Goal: Information Seeking & Learning: Compare options

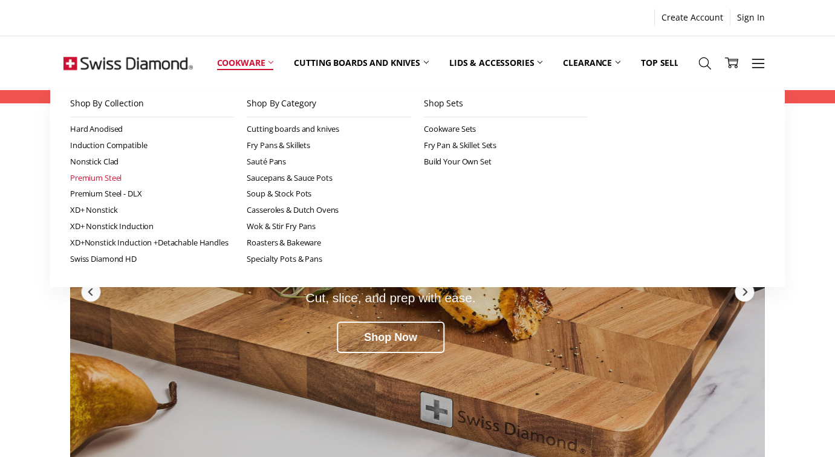
click at [118, 174] on link "Premium Steel" at bounding box center [152, 178] width 164 height 16
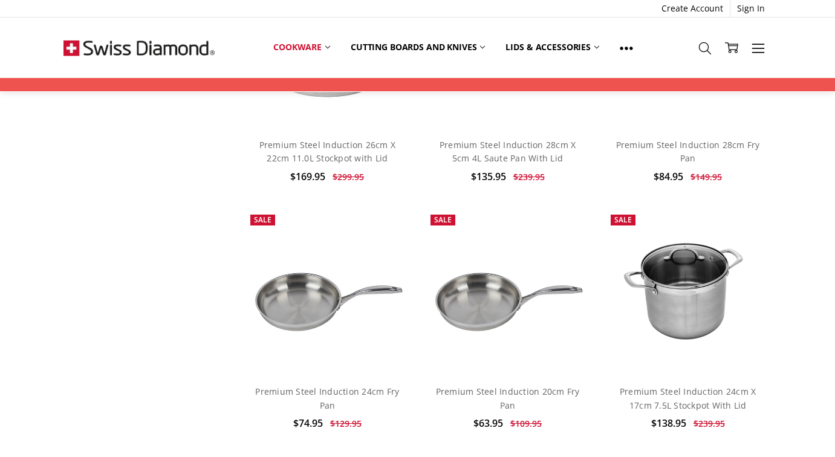
scroll to position [723, 0]
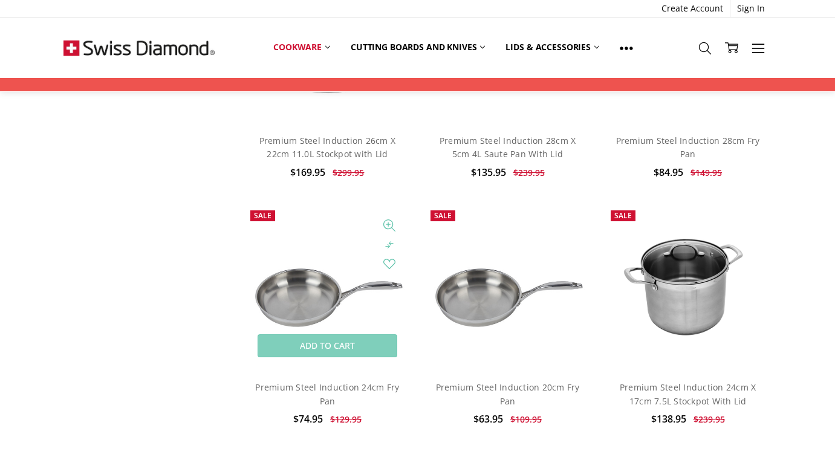
click at [325, 311] on img at bounding box center [327, 287] width 167 height 111
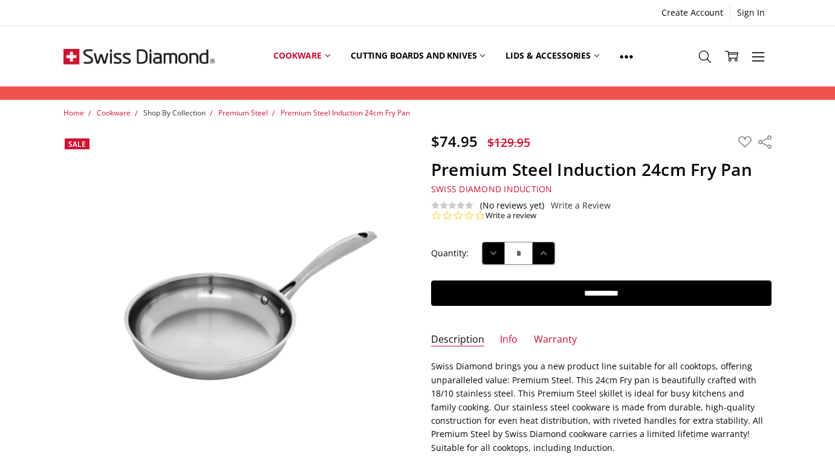
click at [189, 111] on span "Shop By Collection" at bounding box center [174, 113] width 62 height 10
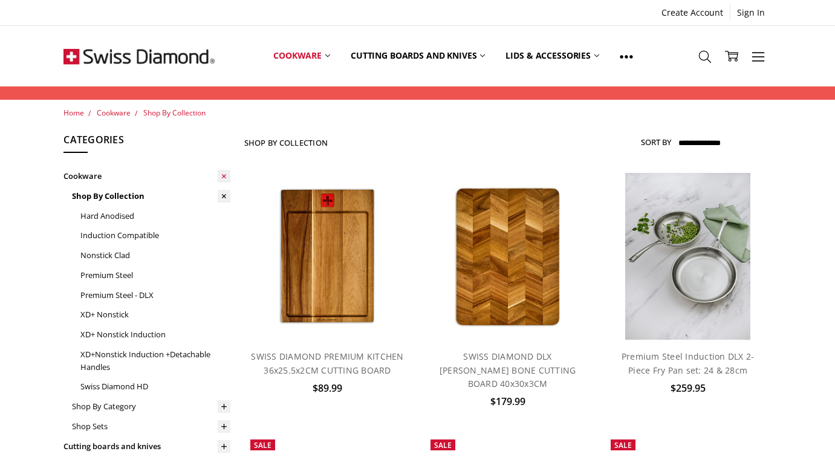
click at [224, 175] on use at bounding box center [224, 175] width 7 height 7
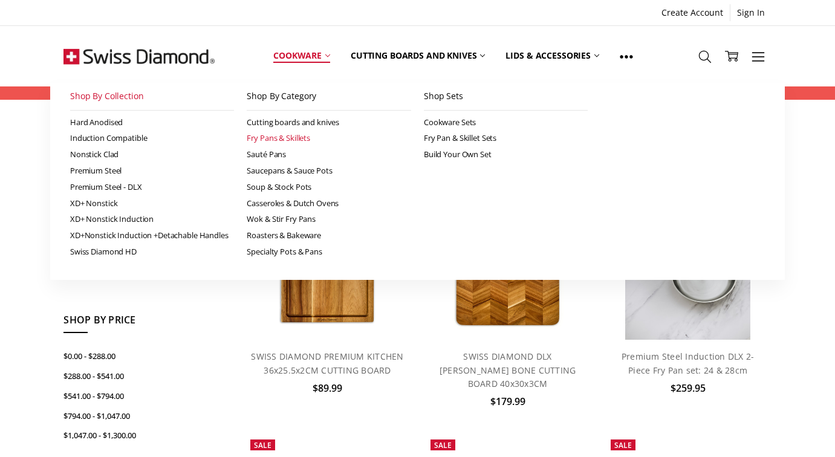
click at [299, 137] on link "Fry Pans & Skillets" at bounding box center [329, 138] width 164 height 16
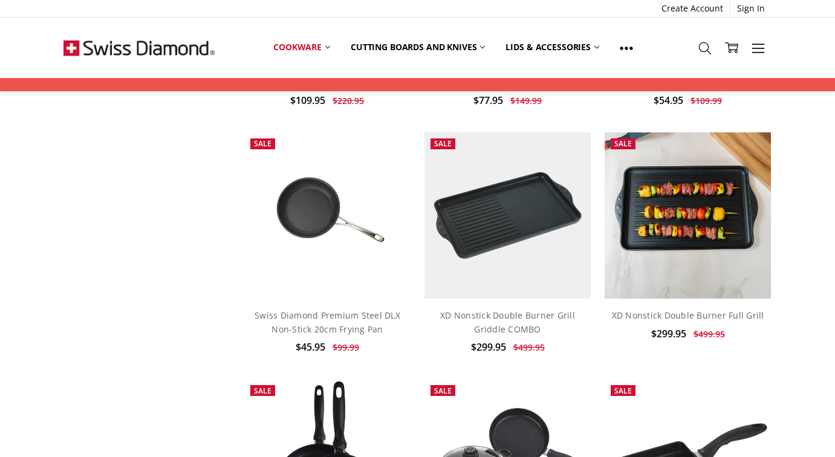
scroll to position [1064, 0]
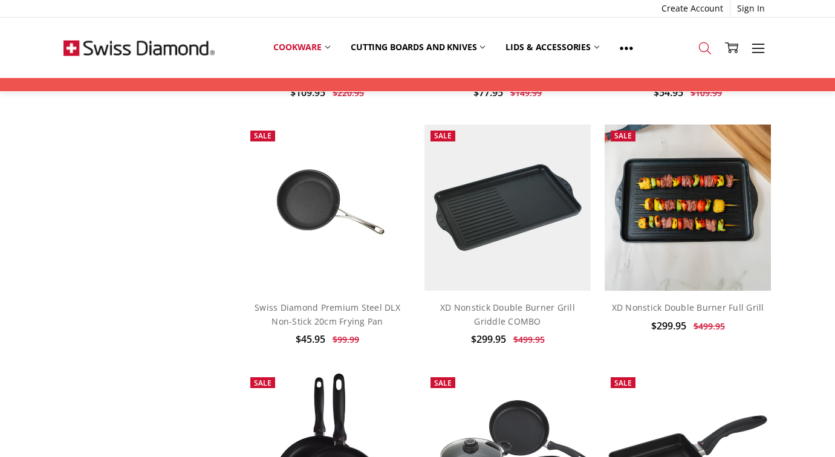
click at [709, 40] on link "Search" at bounding box center [705, 47] width 27 height 31
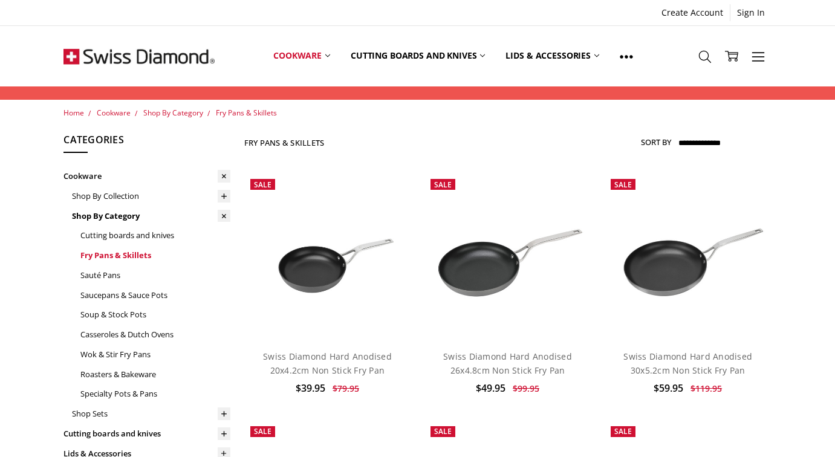
type input "**********"
click at [119, 256] on link "Fry Pans & Skillets" at bounding box center [155, 256] width 150 height 20
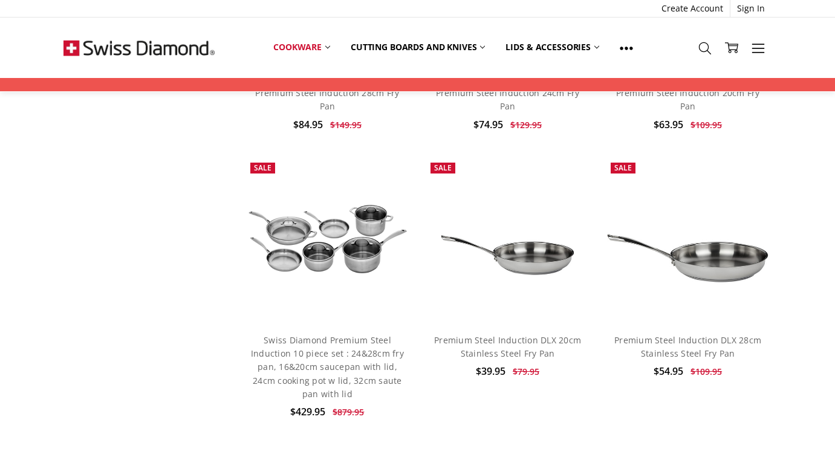
scroll to position [3332, 0]
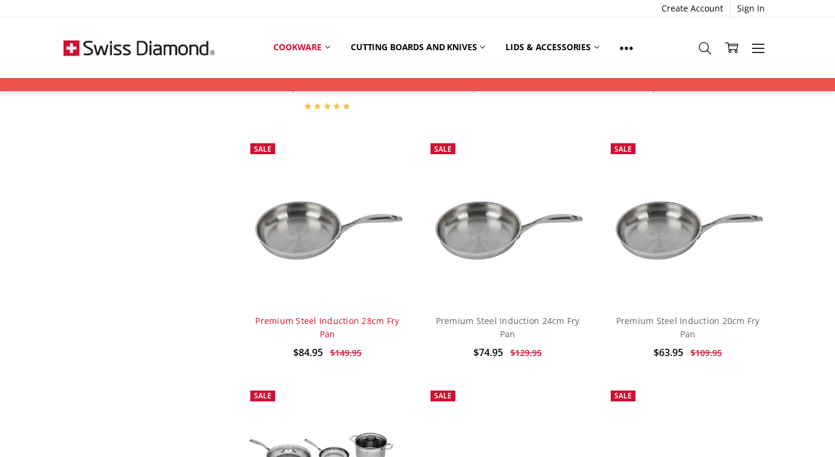
click at [376, 315] on link "Premium Steel Induction 28cm Fry Pan" at bounding box center [327, 327] width 144 height 25
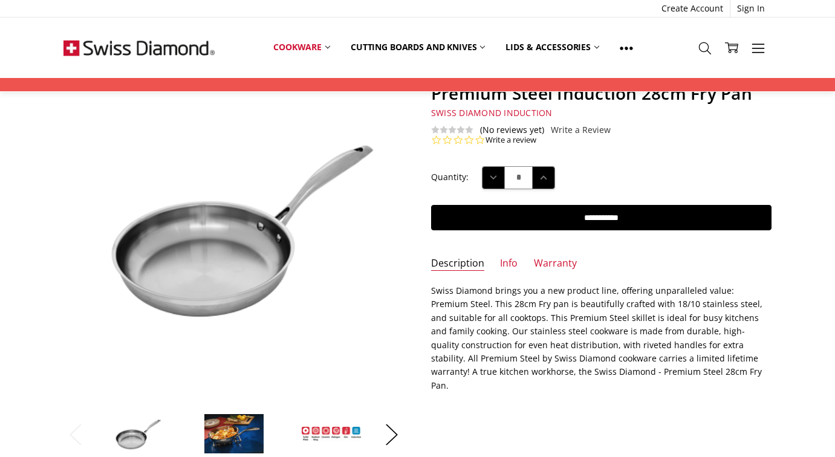
scroll to position [158, 0]
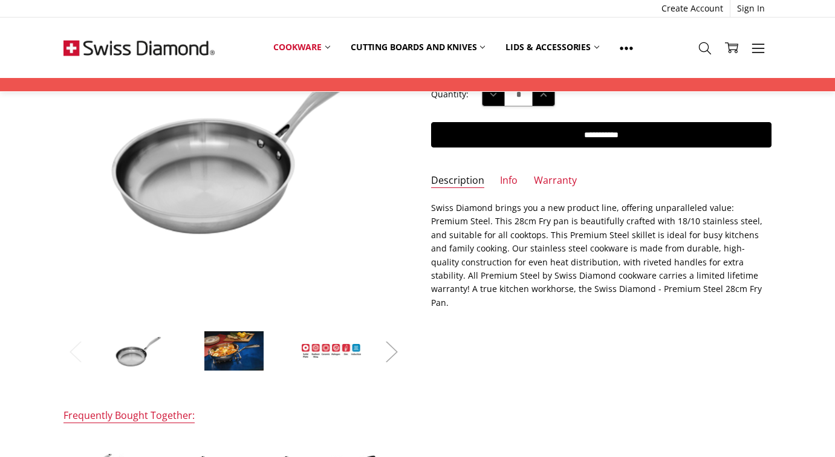
click at [396, 350] on button "Next" at bounding box center [392, 351] width 24 height 37
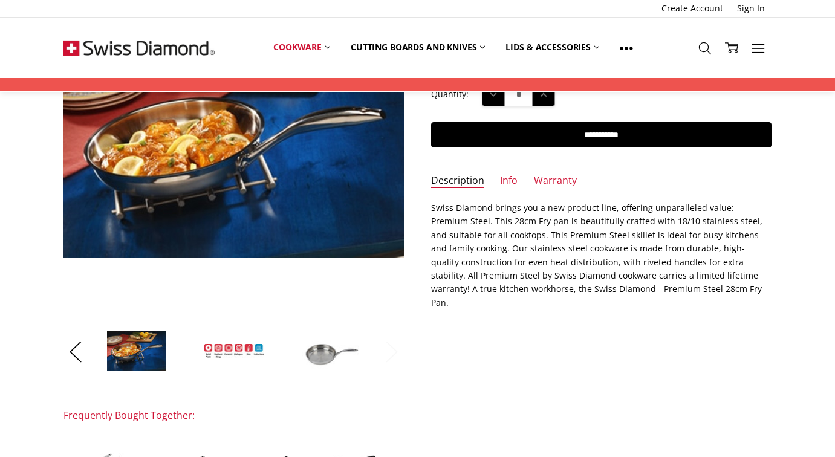
click at [394, 354] on button "Next" at bounding box center [392, 351] width 24 height 37
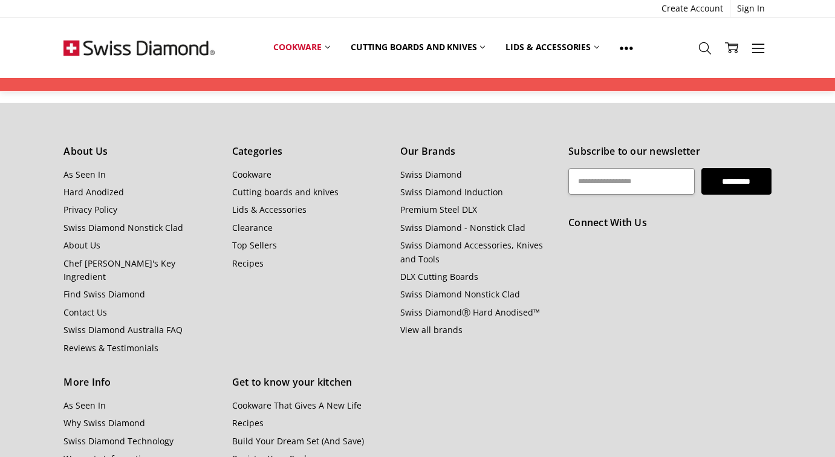
scroll to position [1301, 0]
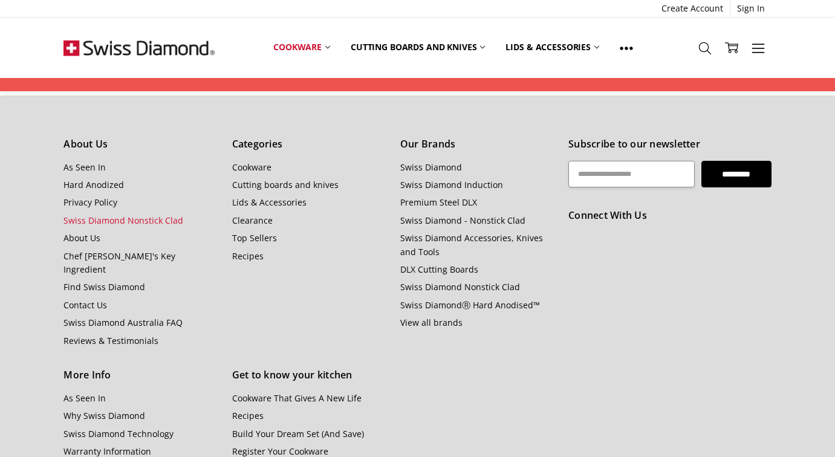
click at [89, 215] on link "Swiss Diamond Nonstick Clad" at bounding box center [124, 220] width 120 height 11
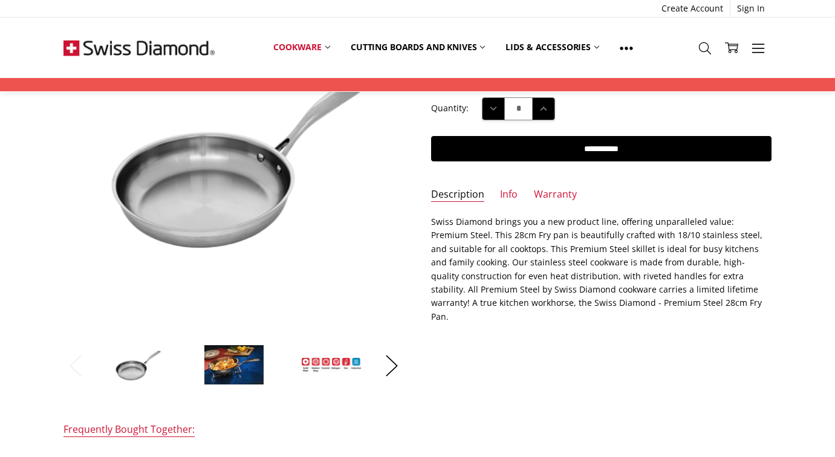
scroll to position [145, 0]
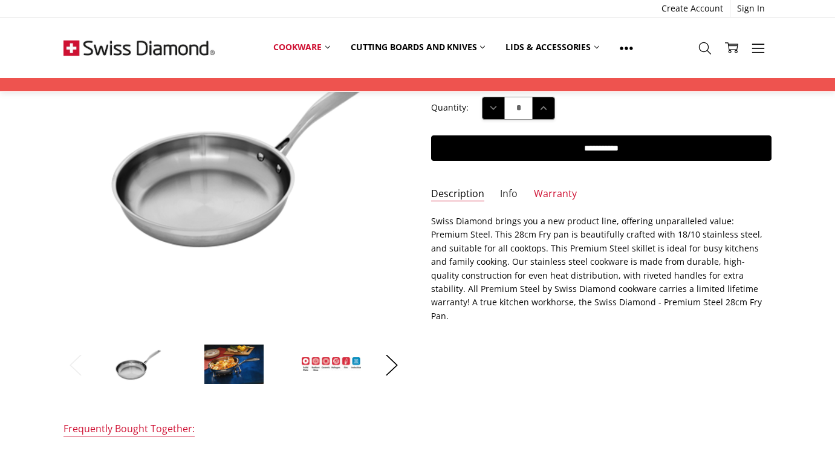
click at [502, 187] on link "Info" at bounding box center [509, 194] width 18 height 14
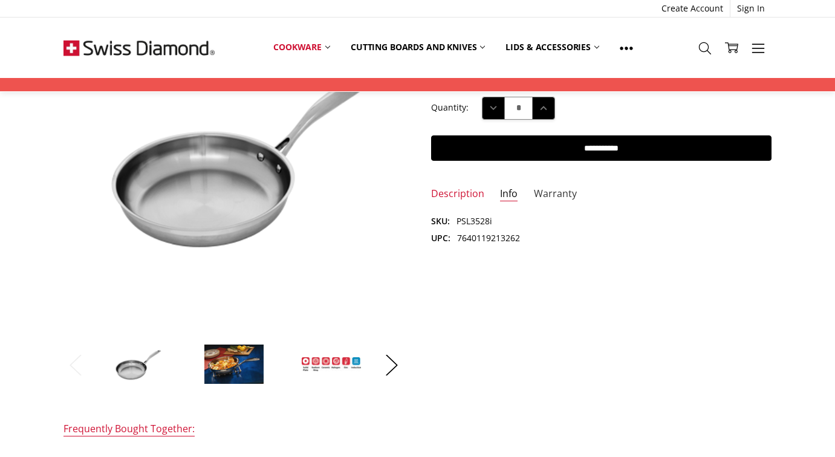
click at [538, 194] on link "Warranty" at bounding box center [555, 194] width 43 height 14
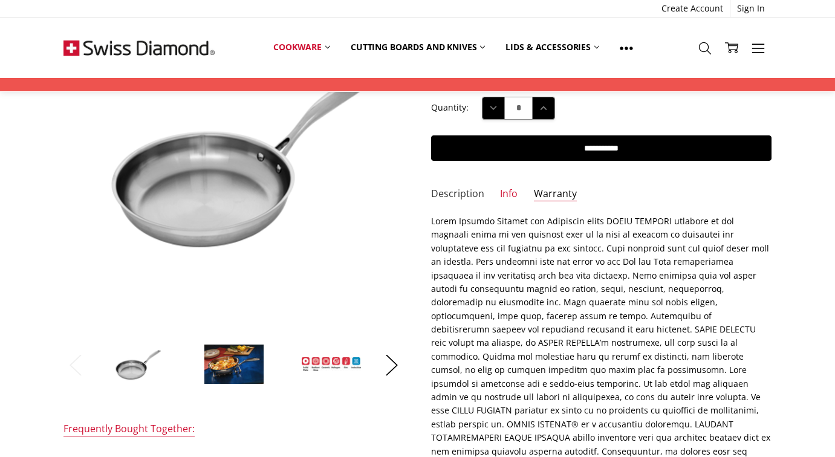
click at [452, 197] on link "Description" at bounding box center [457, 194] width 53 height 14
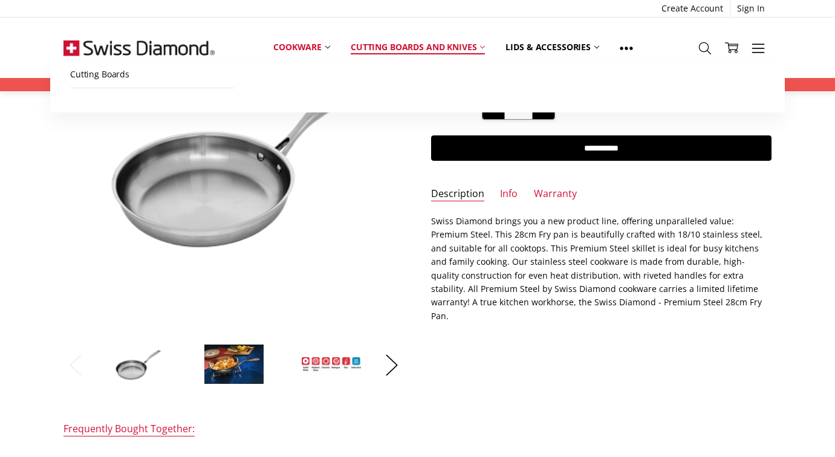
click at [468, 47] on link "Cutting boards and knives" at bounding box center [417, 47] width 155 height 27
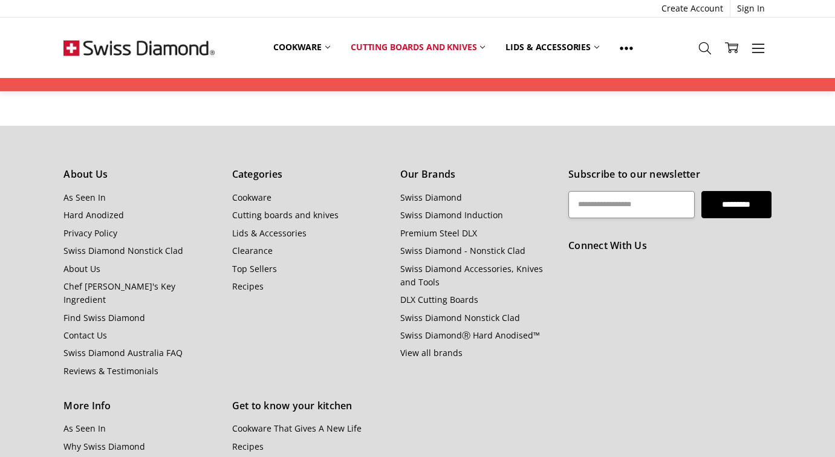
scroll to position [1117, 0]
